Goal: Find specific page/section: Find specific page/section

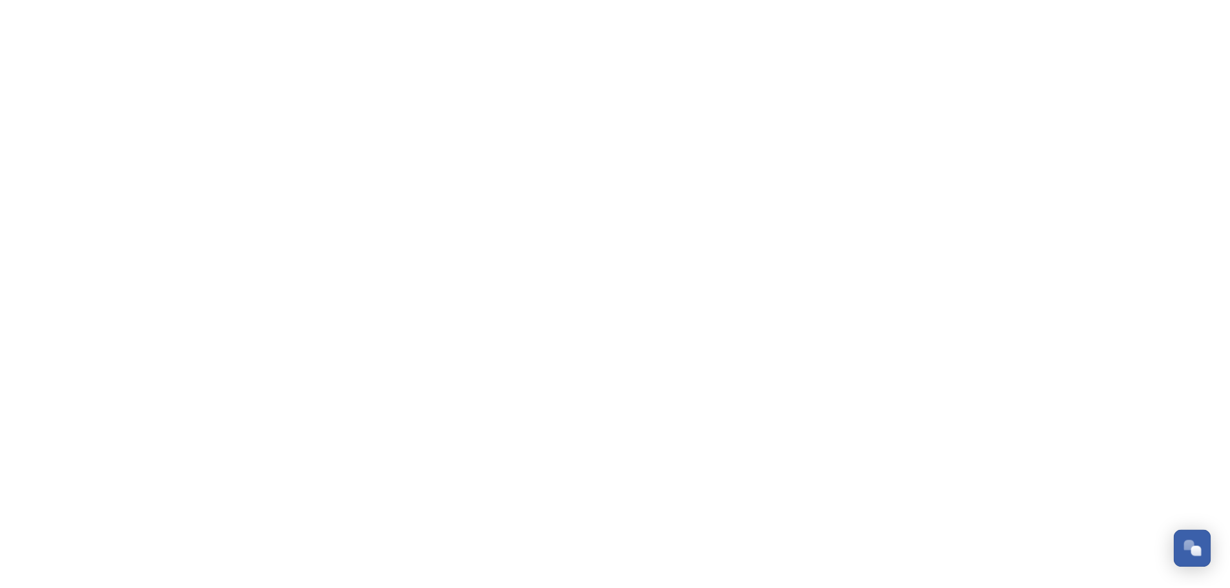
scroll to position [998, 0]
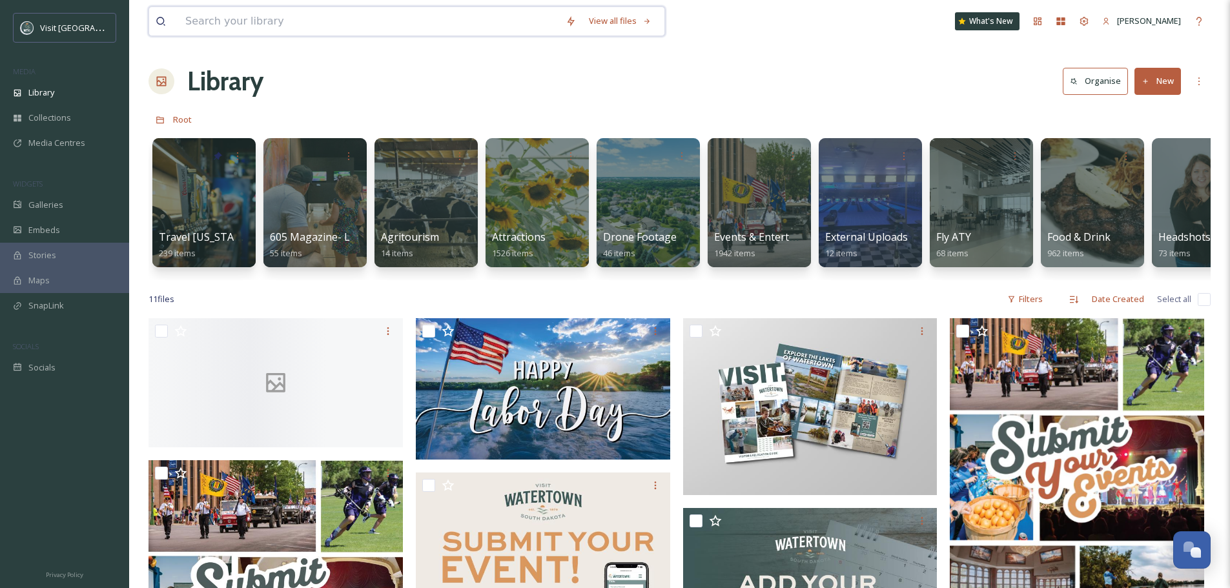
click at [282, 15] on input at bounding box center [369, 21] width 380 height 28
type input "breakfast with santa"
click at [263, 13] on span "breakfast with santa" at bounding box center [225, 21] width 92 height 19
click at [263, 19] on span "breakfast with santa" at bounding box center [225, 21] width 92 height 19
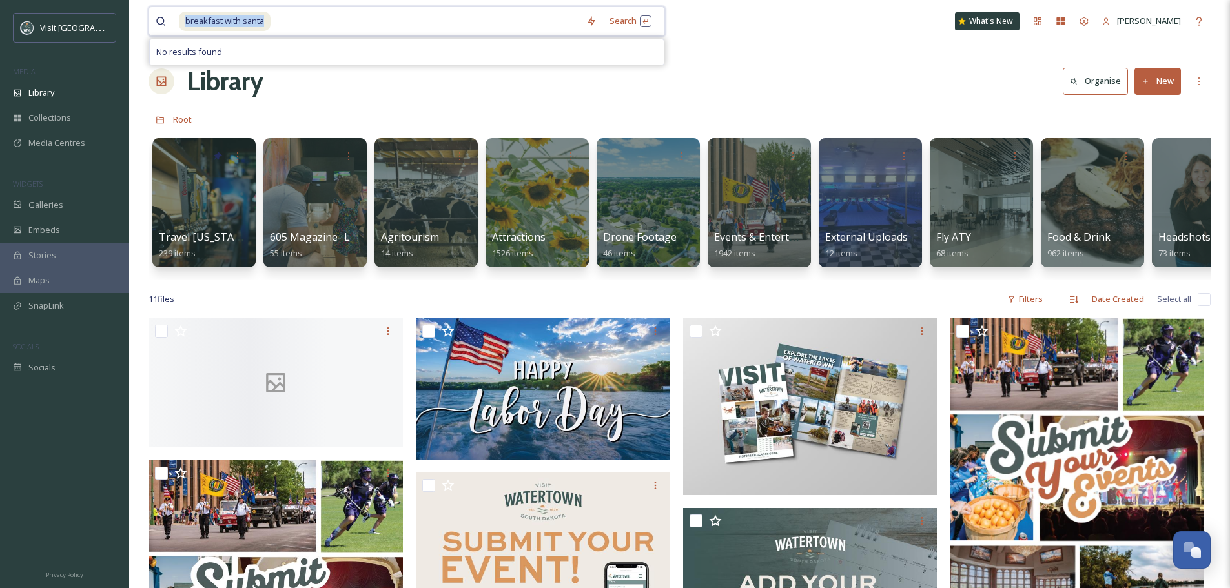
click at [263, 19] on span "breakfast with santa" at bounding box center [225, 21] width 92 height 19
click at [294, 25] on input at bounding box center [426, 21] width 308 height 28
type input "b"
type input "santa"
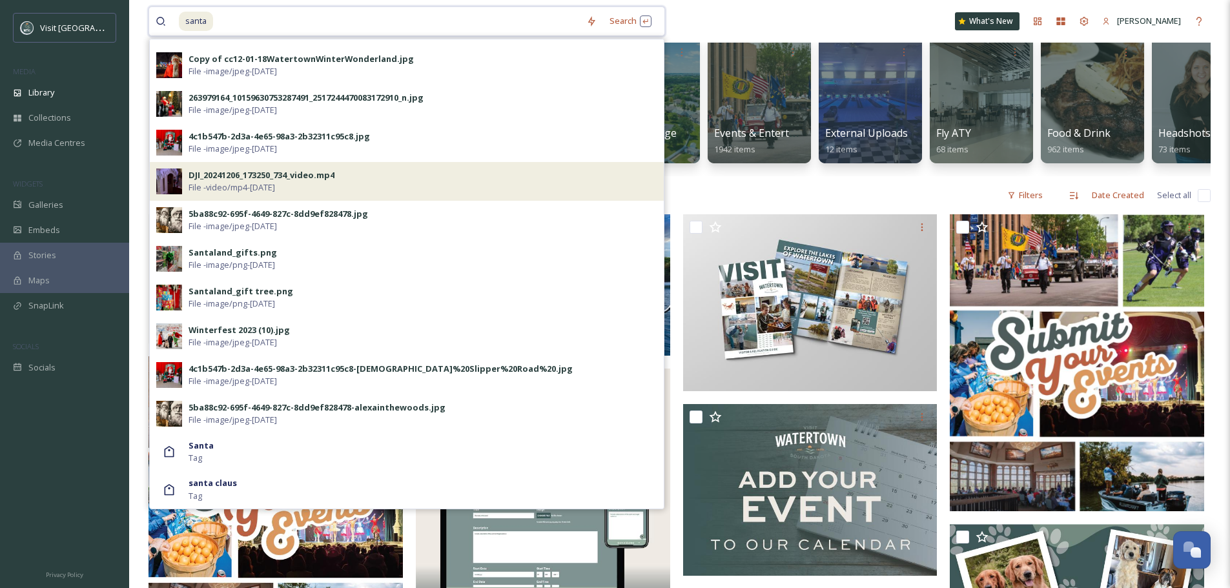
scroll to position [129, 0]
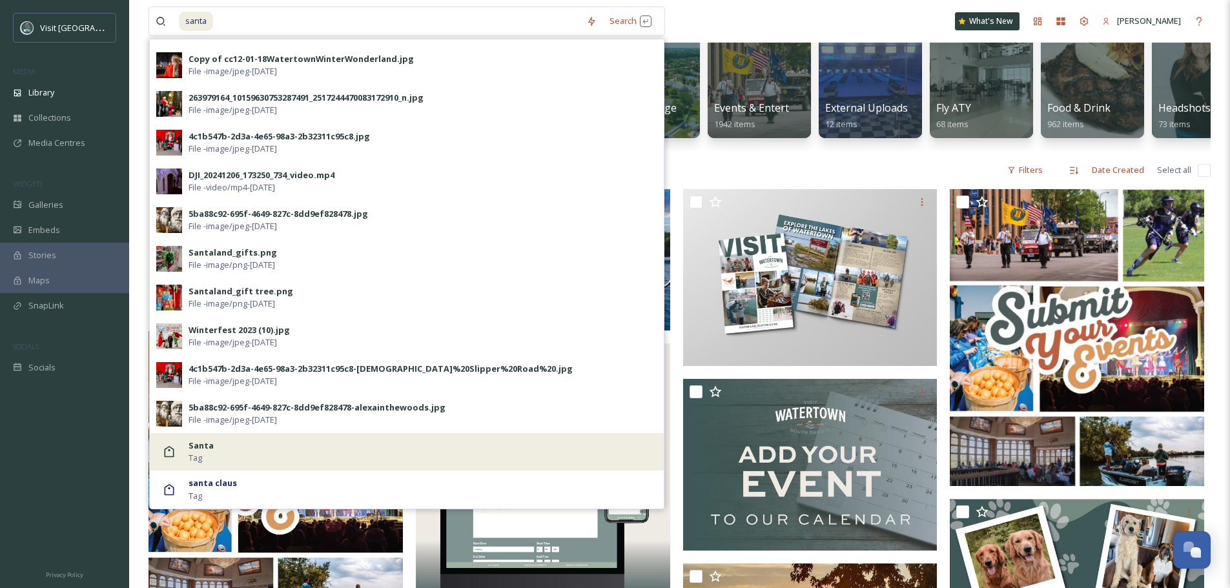
click at [263, 457] on div "Santa Tag" at bounding box center [423, 452] width 469 height 25
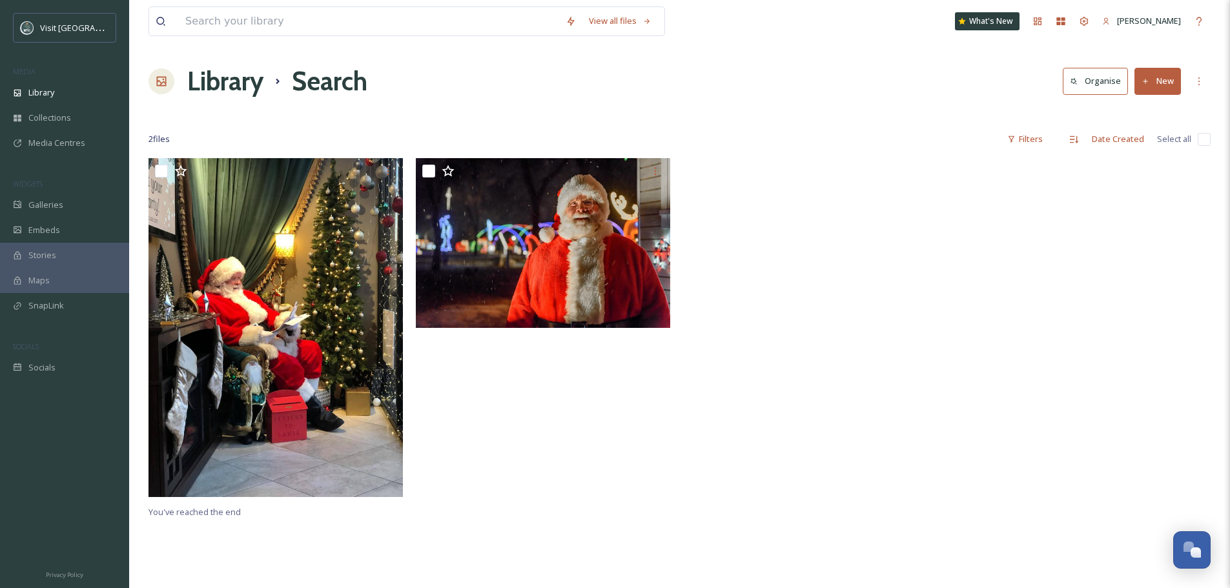
click at [895, 356] on div at bounding box center [813, 330] width 261 height 345
